Goal: Navigation & Orientation: Find specific page/section

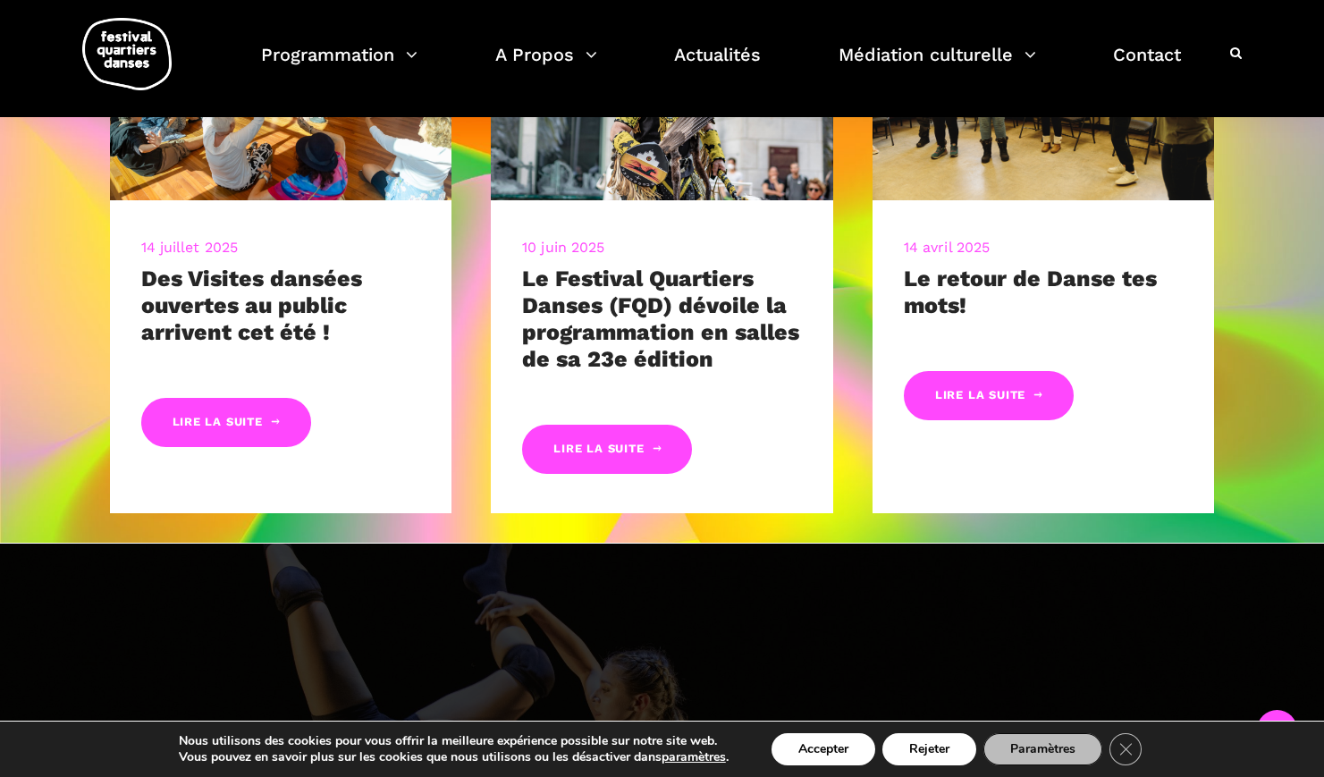
scroll to position [821, 0]
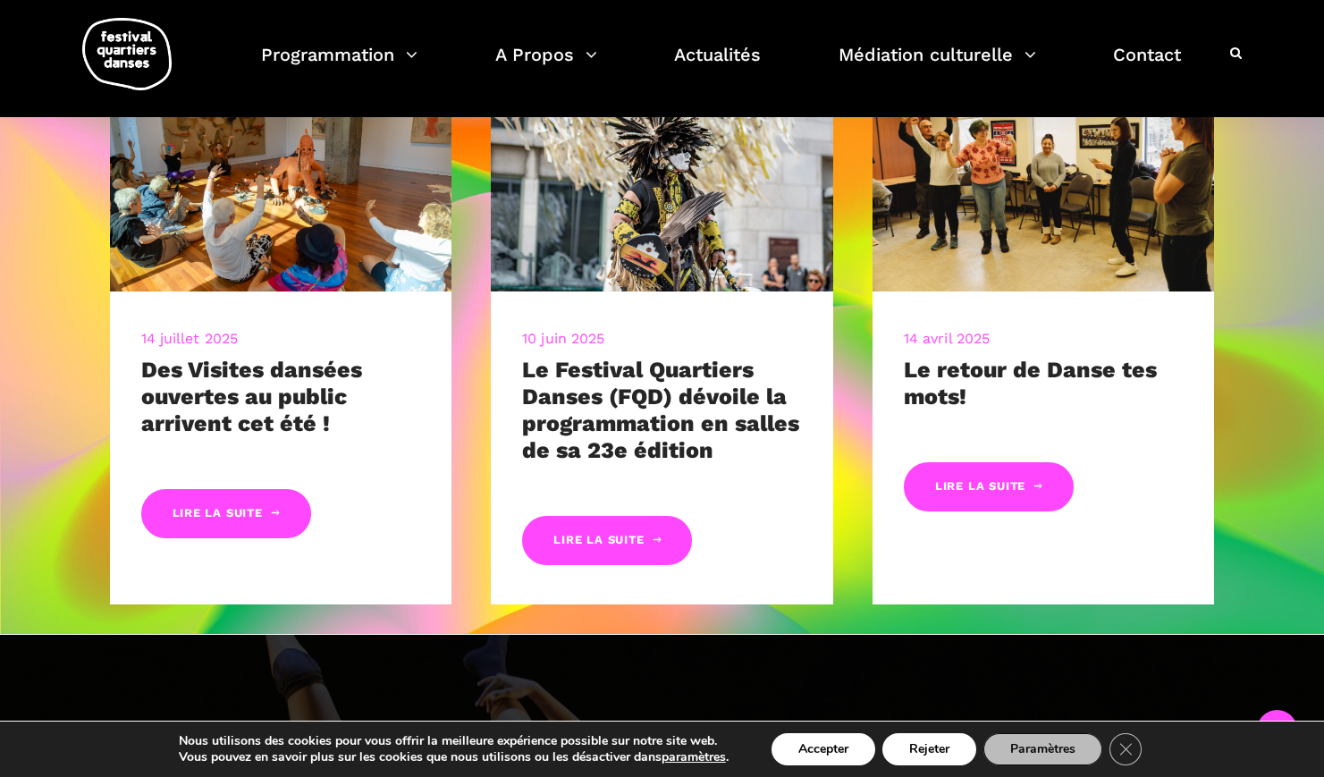
click at [1265, 405] on div "14 juillet 2025 Des Visites dansées ouvertes au public arrivent cet été ! Lire …" at bounding box center [662, 353] width 1324 height 562
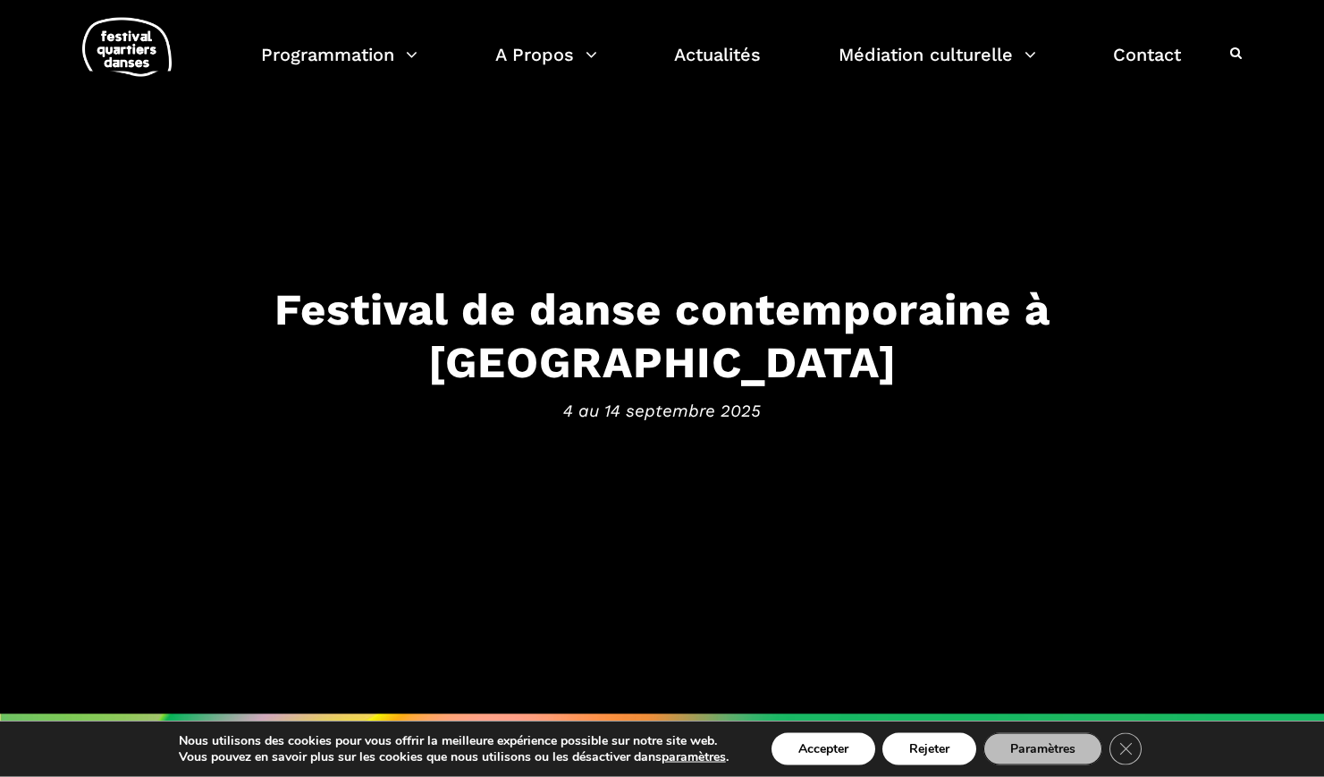
scroll to position [0, 0]
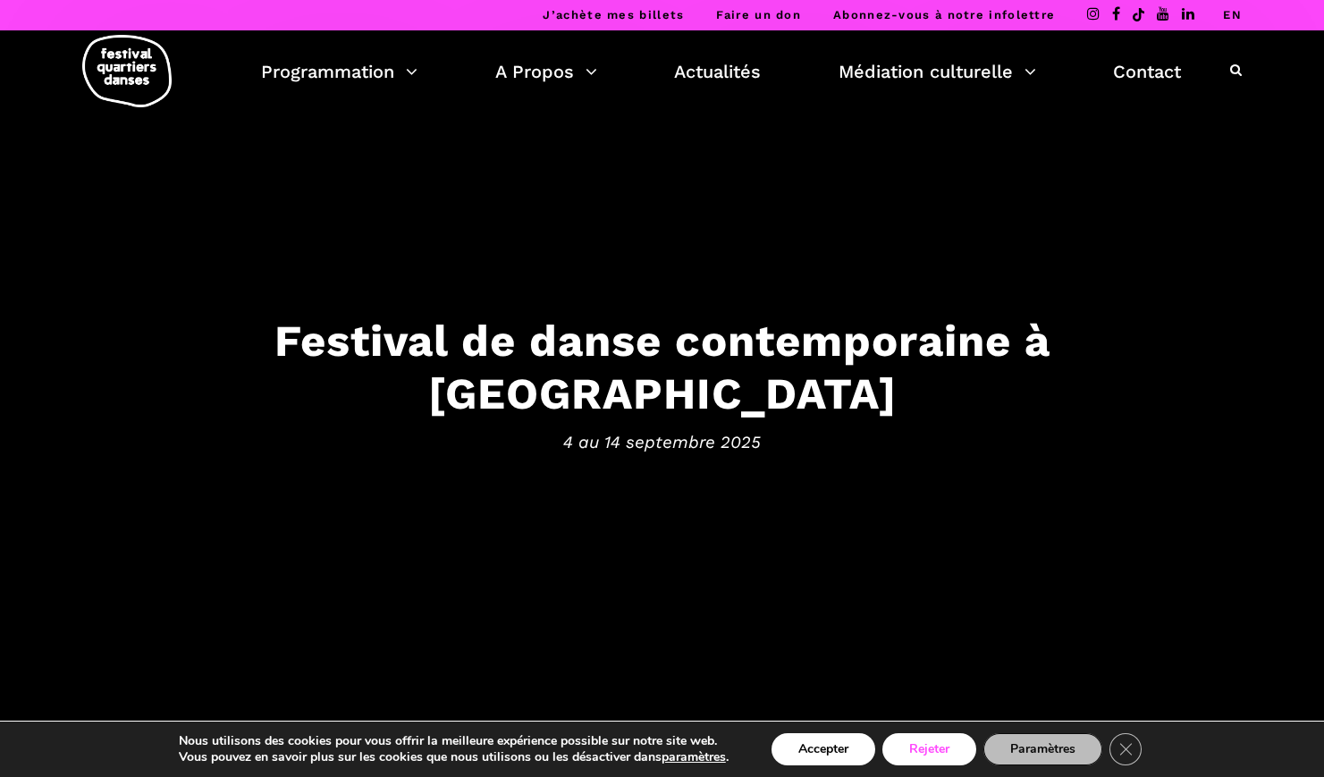
click at [925, 759] on button "Rejeter" at bounding box center [930, 749] width 94 height 32
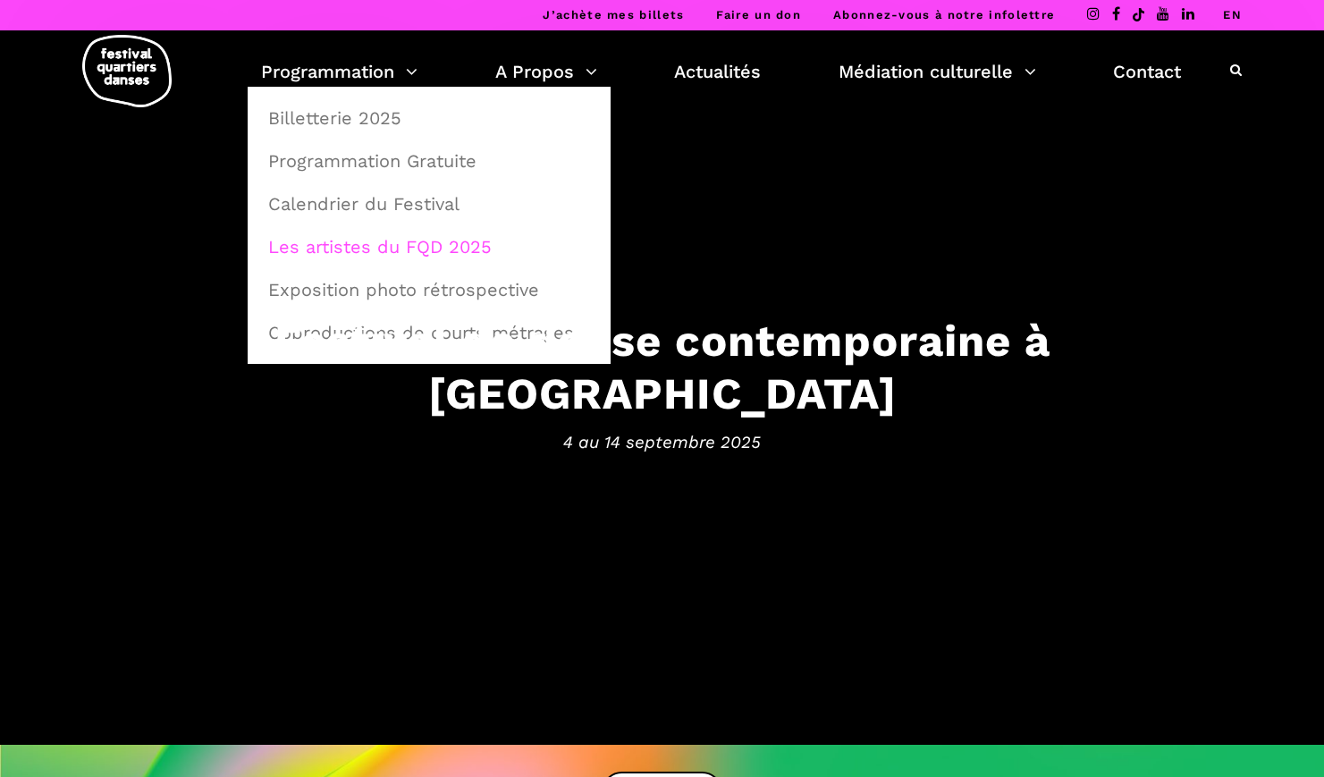
click at [379, 248] on link "Les artistes du FQD 2025" at bounding box center [429, 246] width 343 height 41
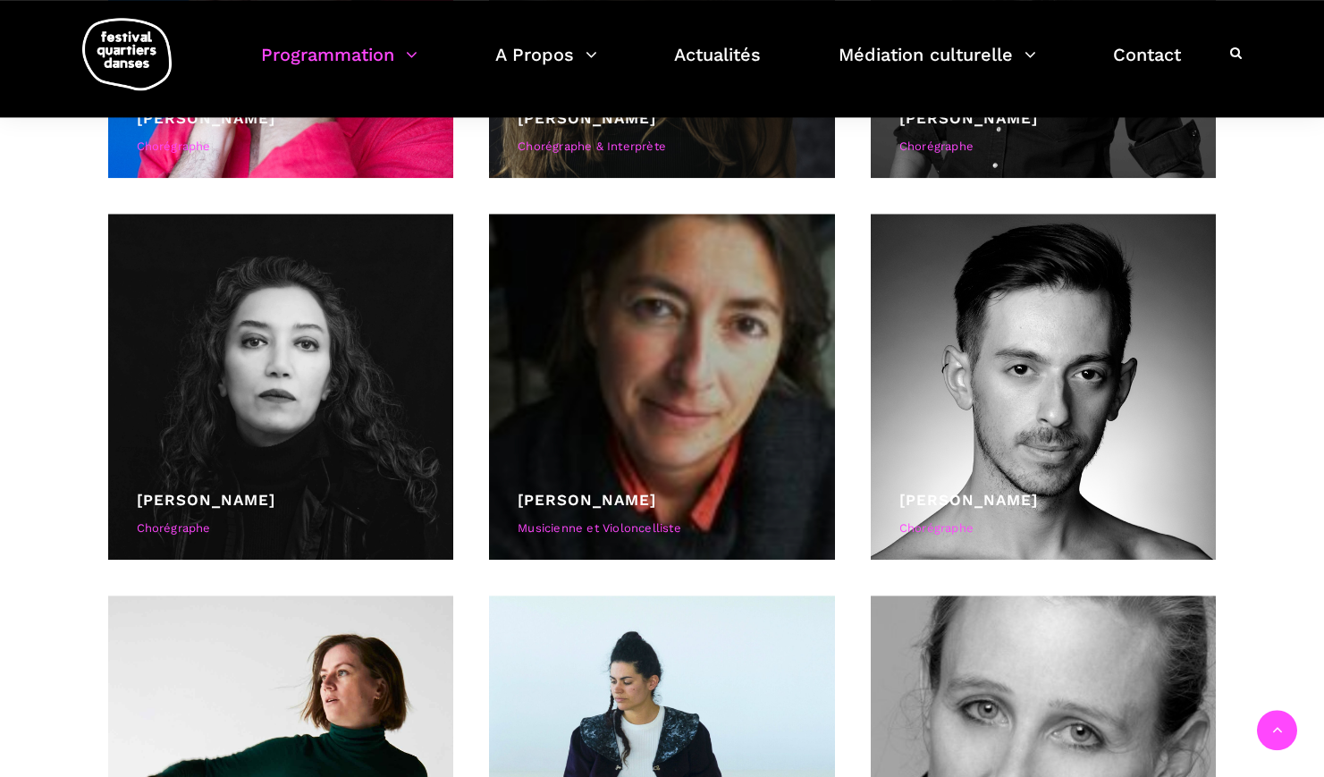
scroll to position [1551, 0]
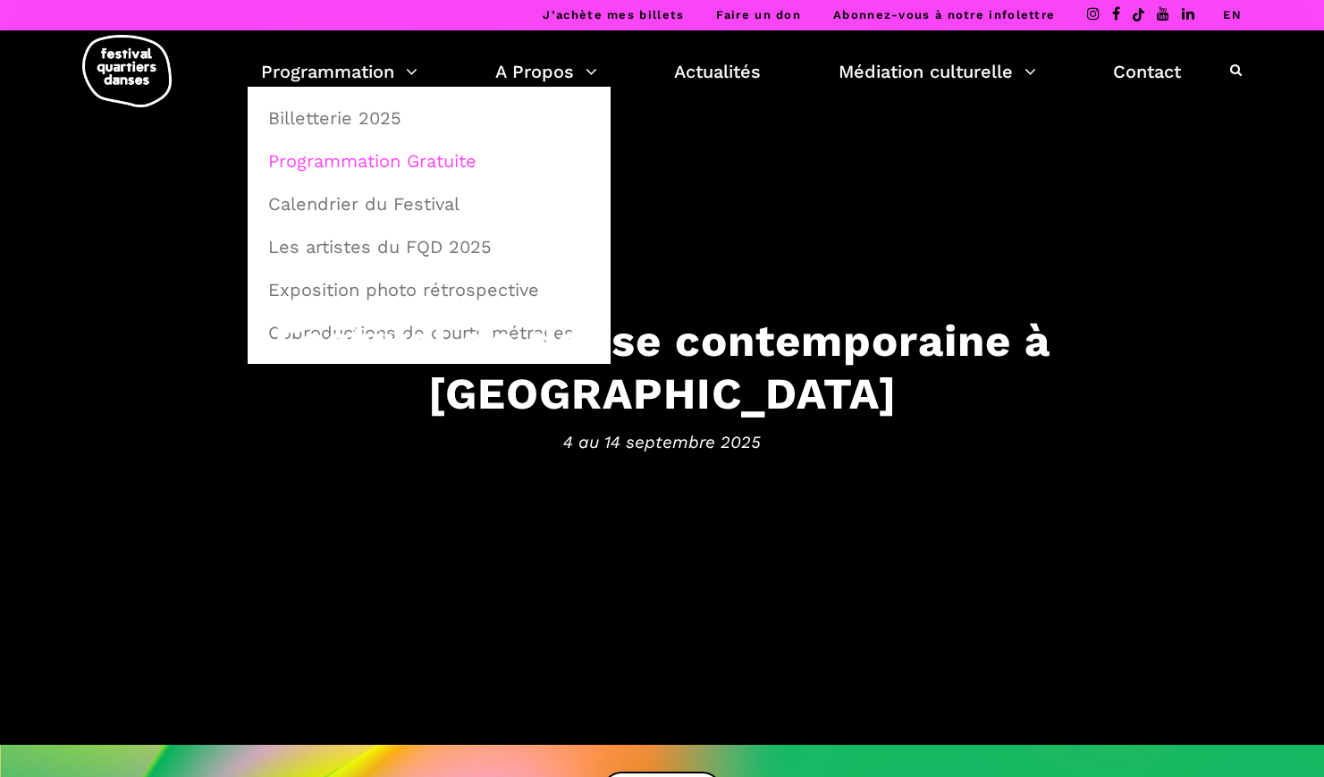
click at [384, 159] on link "Programmation Gratuite" at bounding box center [429, 160] width 343 height 41
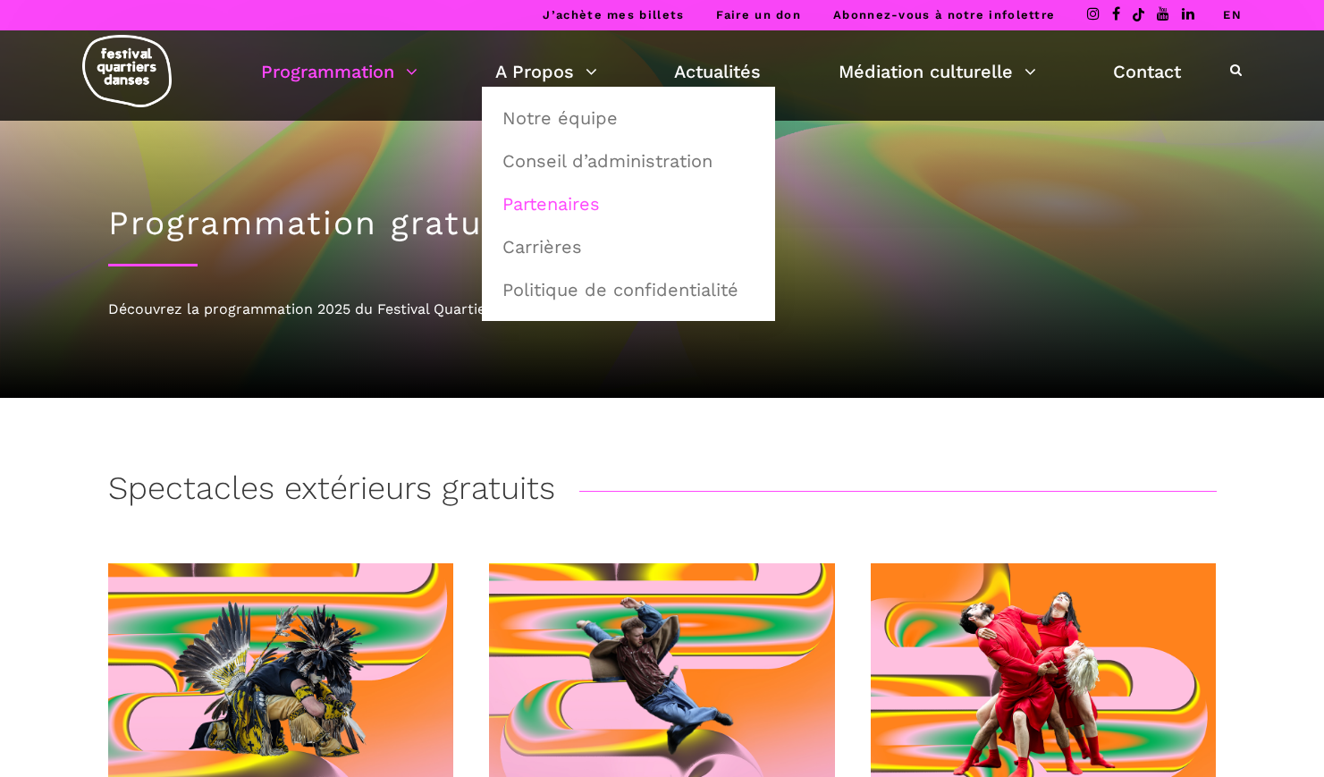
click at [529, 201] on link "Partenaires" at bounding box center [629, 203] width 274 height 41
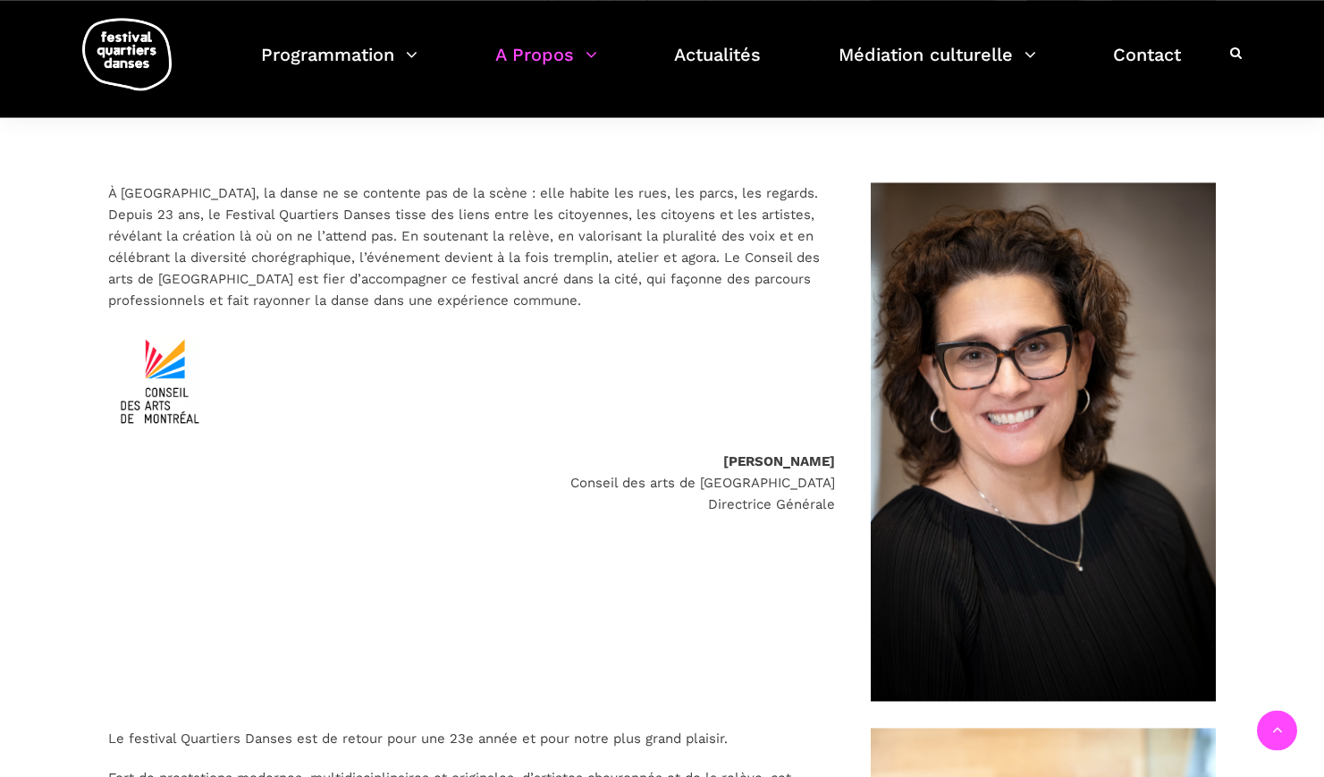
scroll to position [2828, 0]
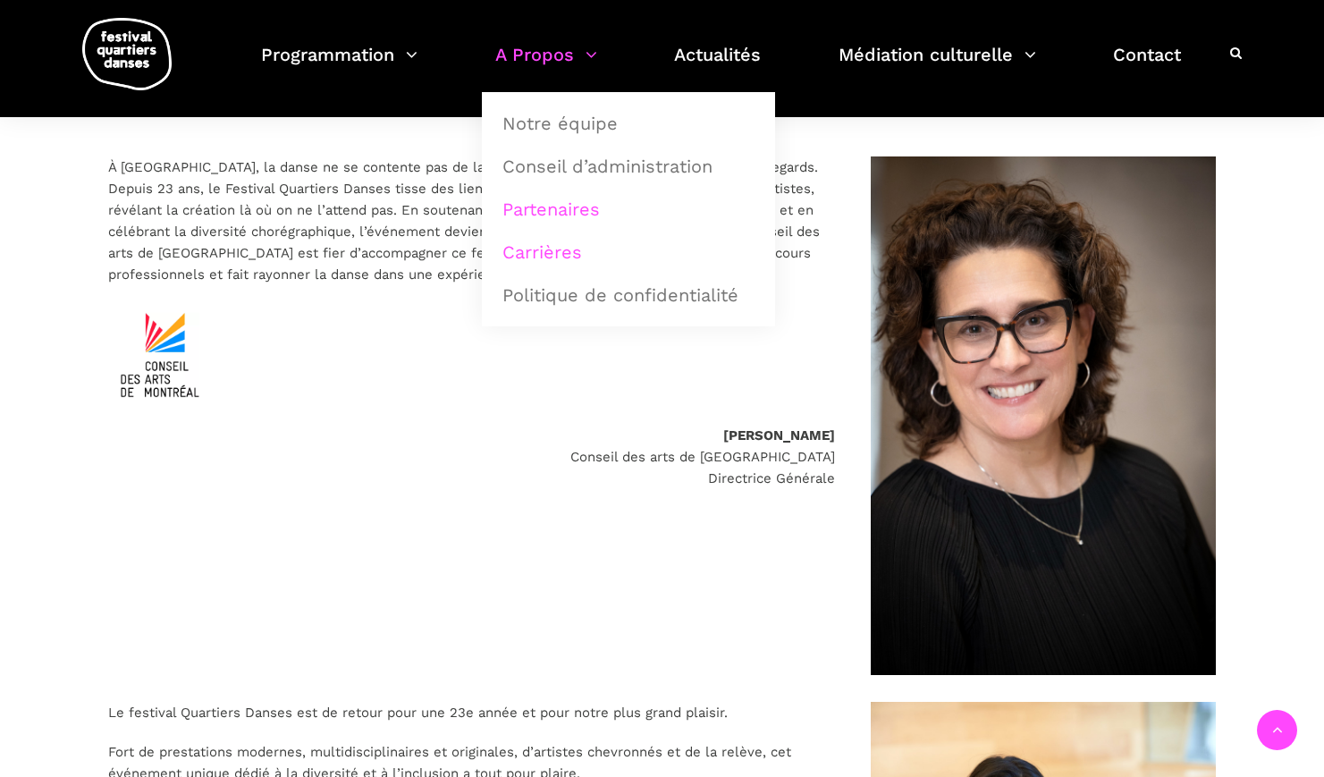
click at [554, 247] on link "Carrières" at bounding box center [629, 252] width 274 height 41
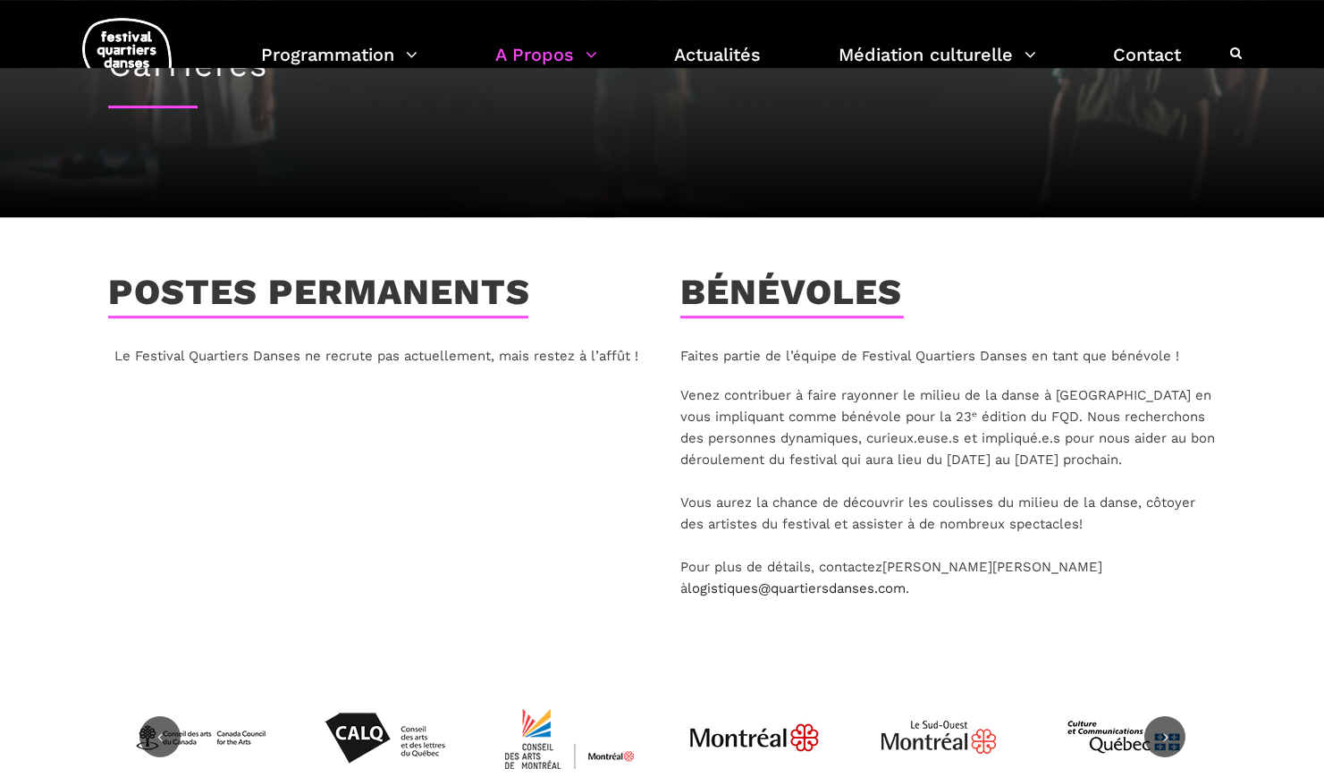
scroll to position [182, 0]
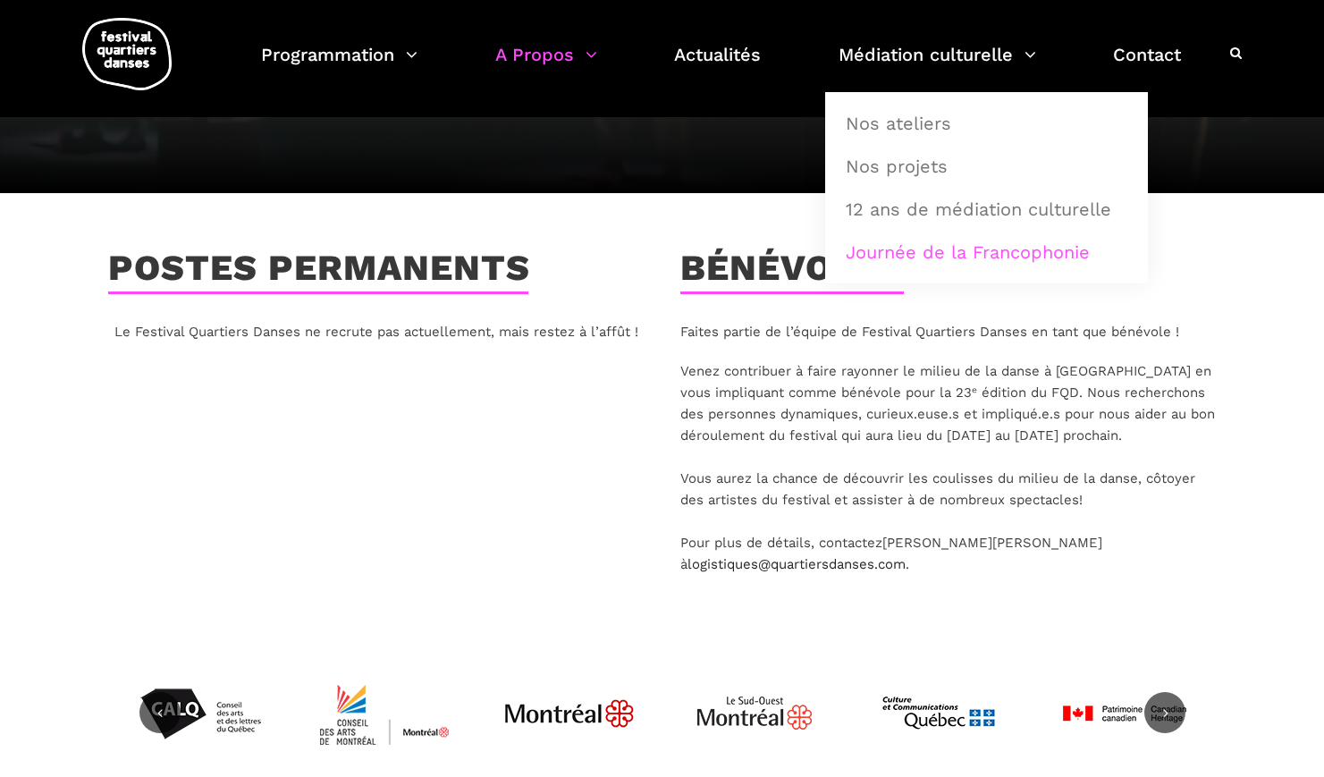
click at [1009, 250] on link "Journée de la Francophonie" at bounding box center [986, 252] width 303 height 41
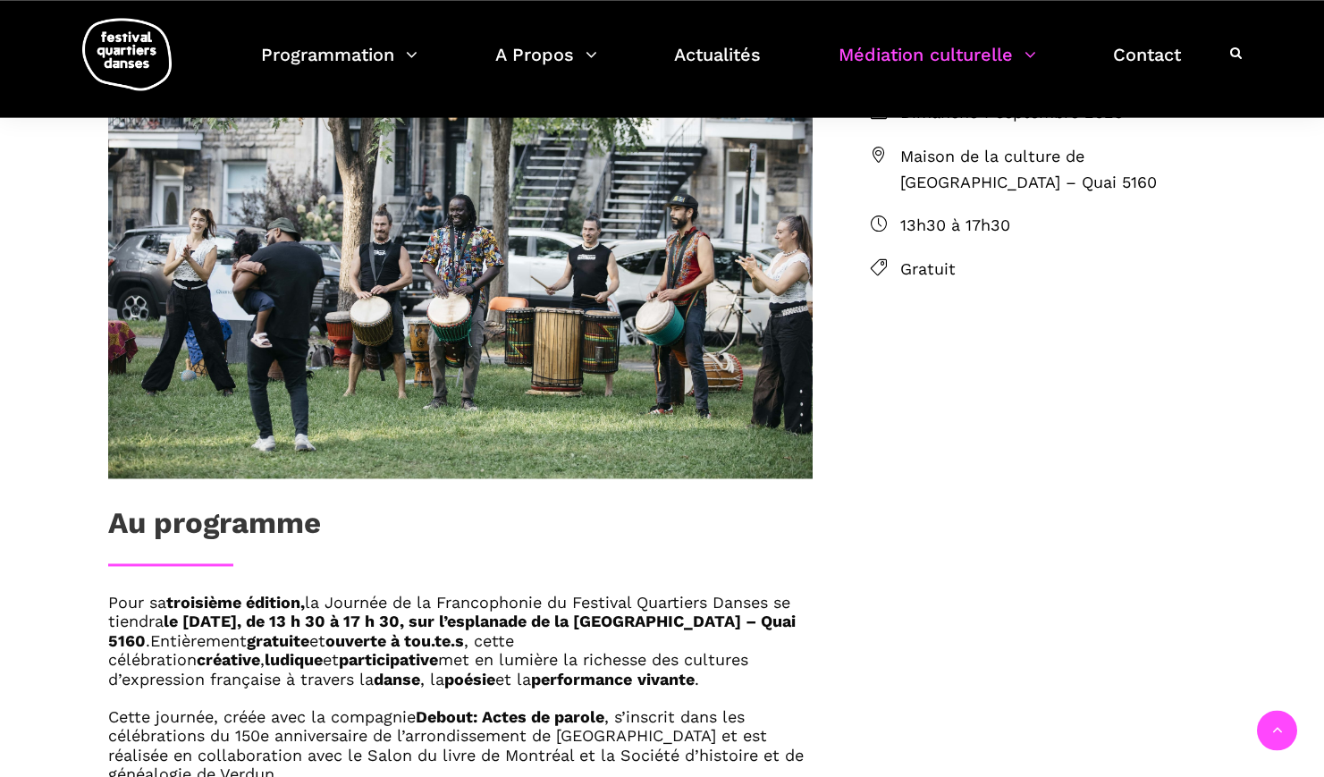
scroll to position [639, 0]
